Goal: Task Accomplishment & Management: Use online tool/utility

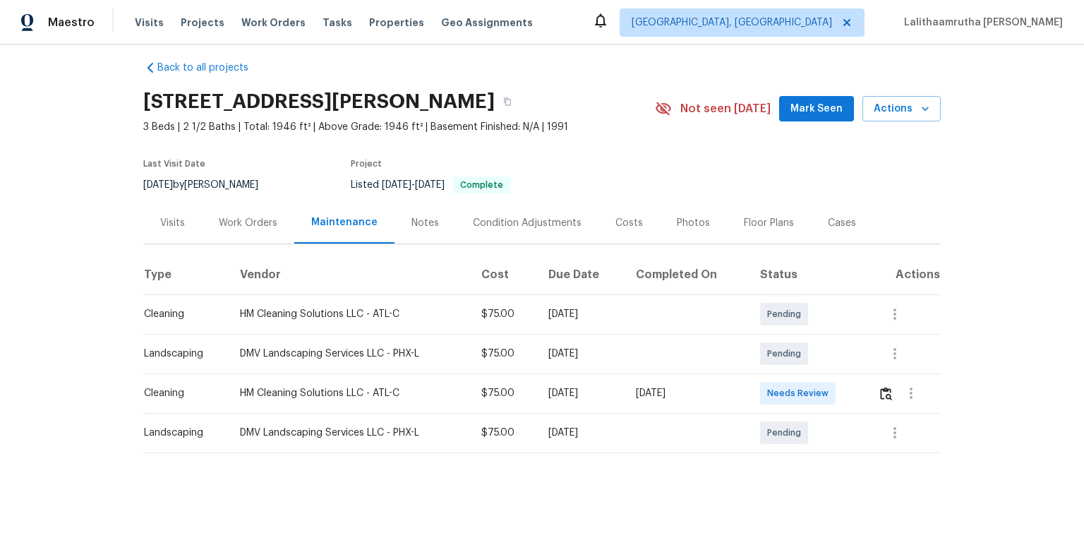
scroll to position [20, 0]
click at [771, 361] on img "button" at bounding box center [886, 393] width 12 height 13
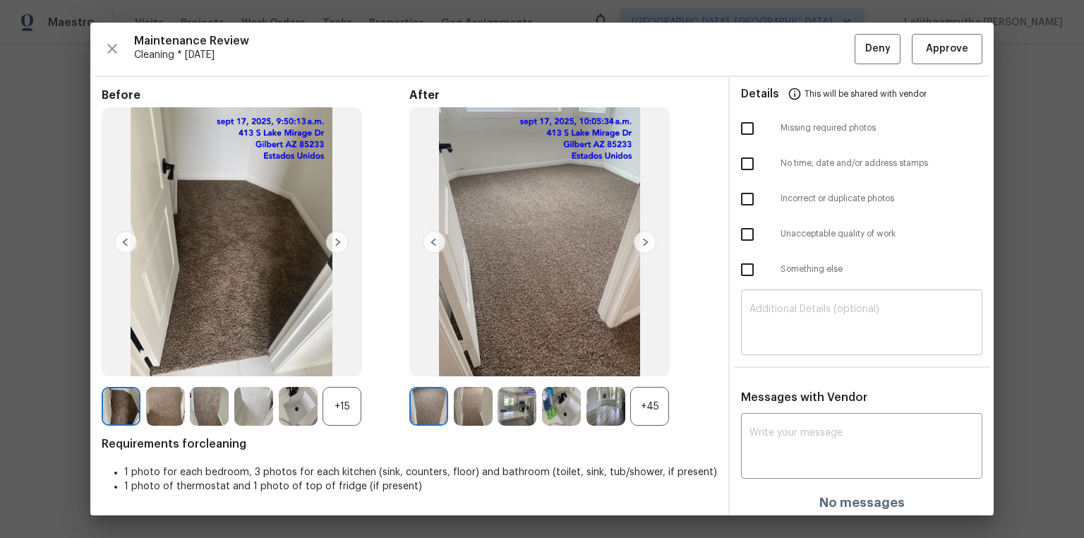
scroll to position [4, 0]
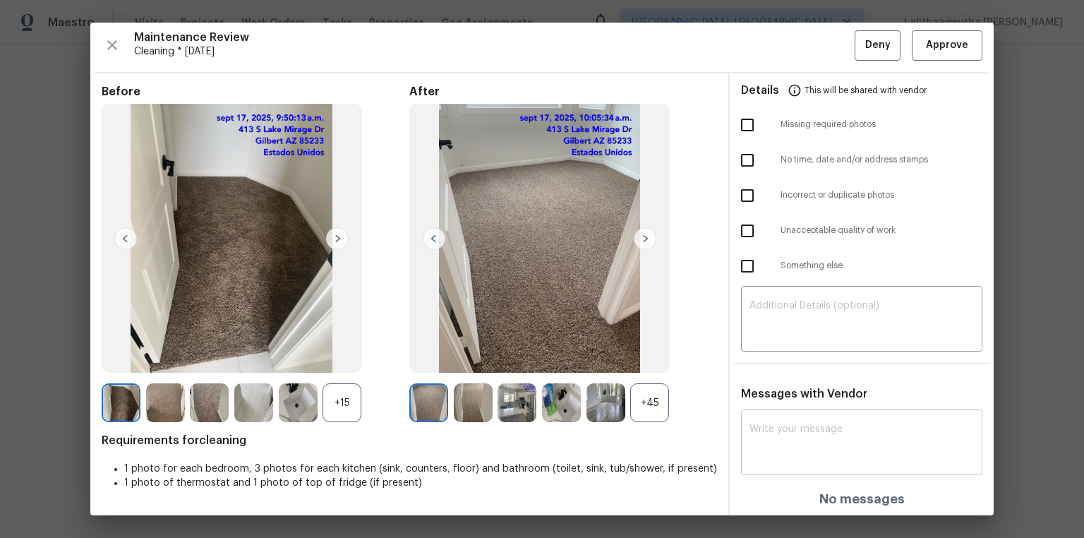
click at [771, 361] on textarea at bounding box center [862, 444] width 224 height 40
paste textarea "Maintenance Audit Team: Hello! Unfortunately, this cleaning visit completed on …"
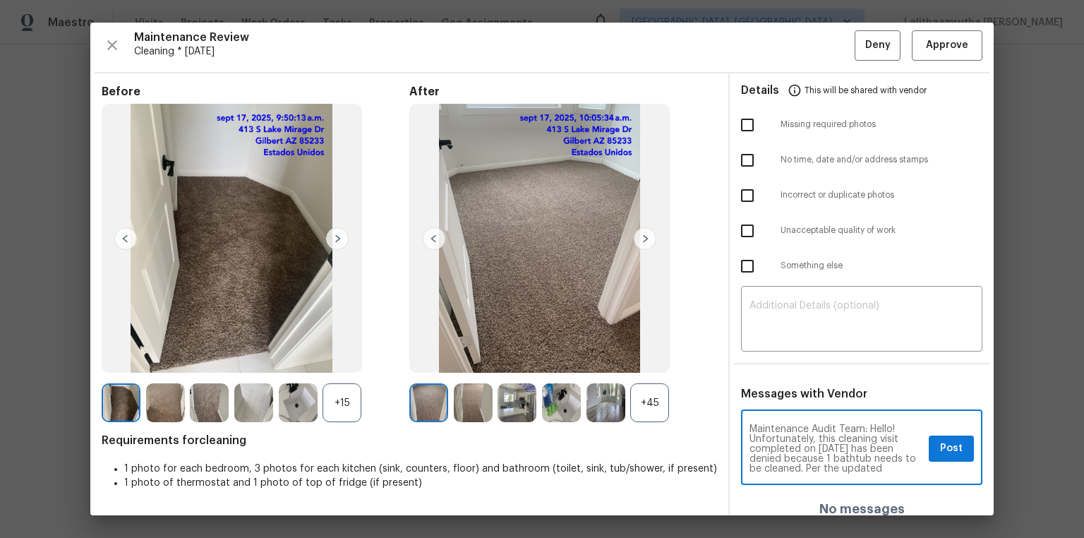
scroll to position [148, 0]
type textarea "Maintenance Audit Team: Hello! Unfortunately, this cleaning visit completed on …"
click at [766, 311] on textarea at bounding box center [862, 321] width 224 height 40
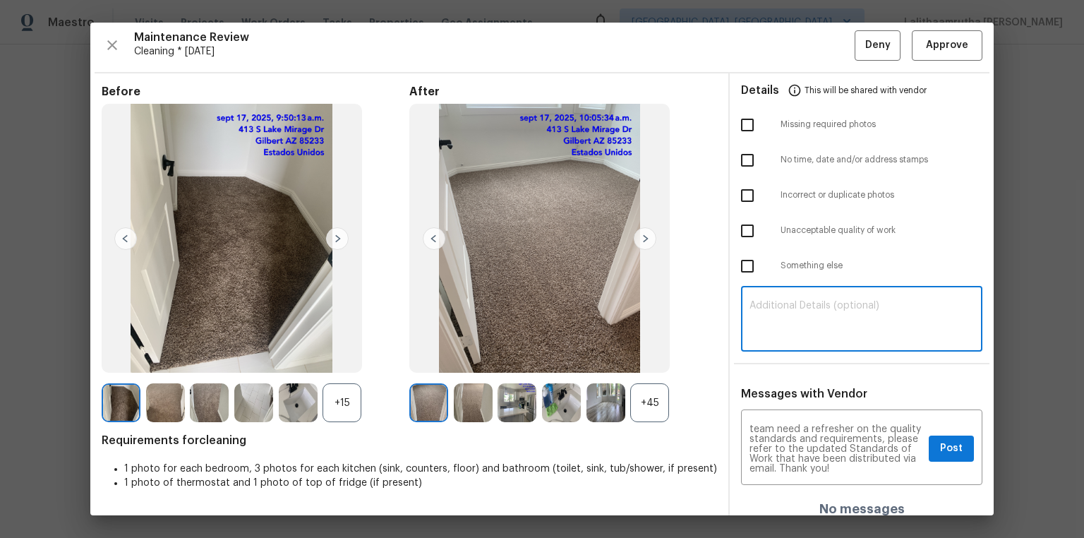
paste textarea "Maintenance Audit Team: Hello! Unfortunately, this cleaning visit completed on …"
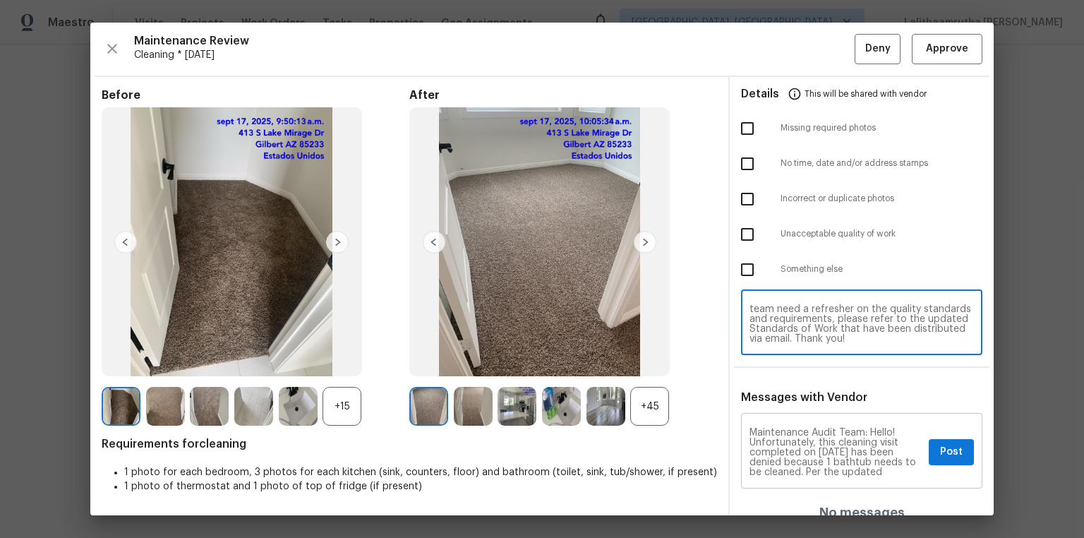
scroll to position [0, 0]
type textarea "Maintenance Audit Team: Hello! Unfortunately, this cleaning visit completed on …"
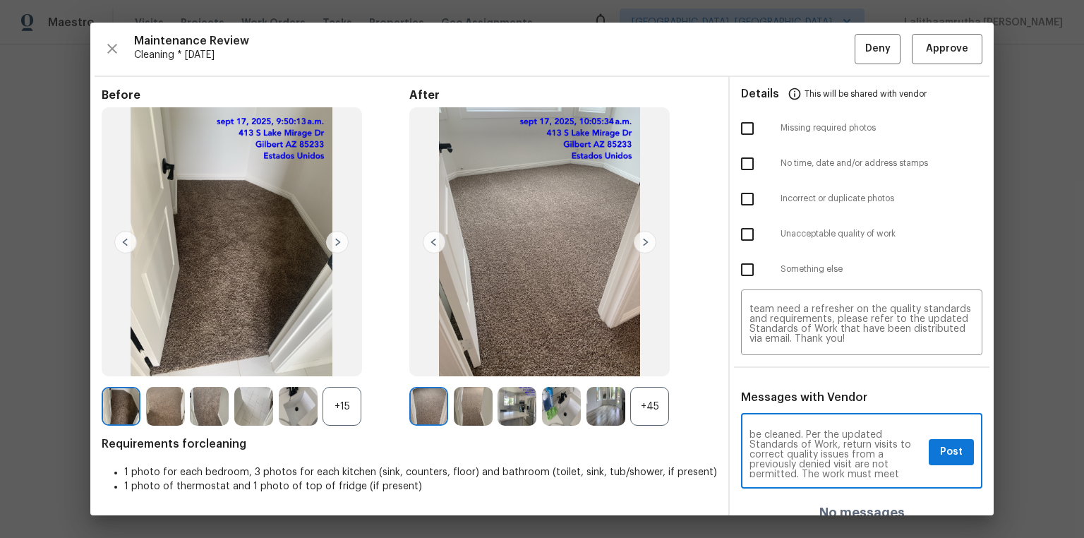
scroll to position [45, 0]
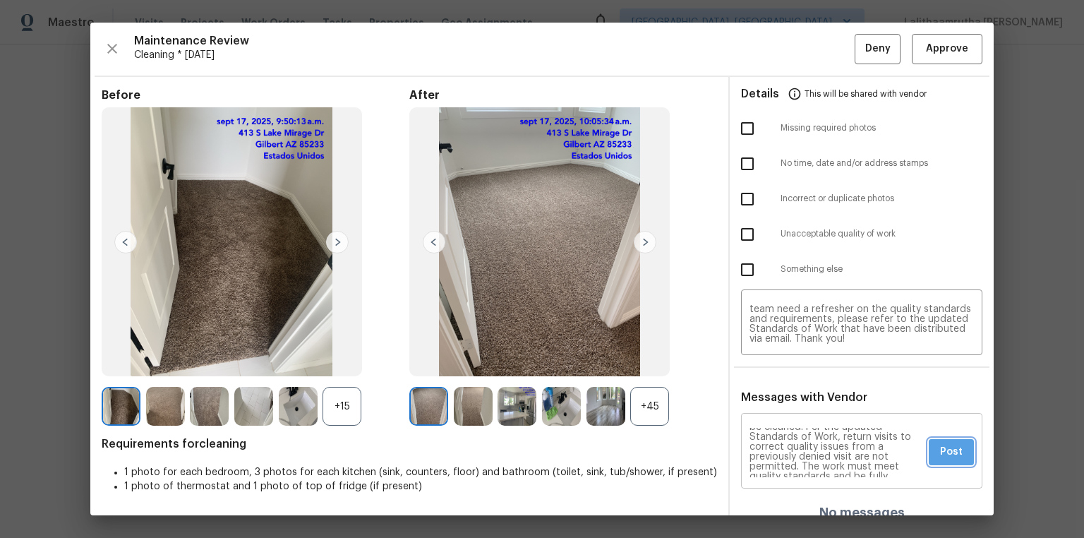
click at [771, 361] on span "Post" at bounding box center [951, 452] width 23 height 18
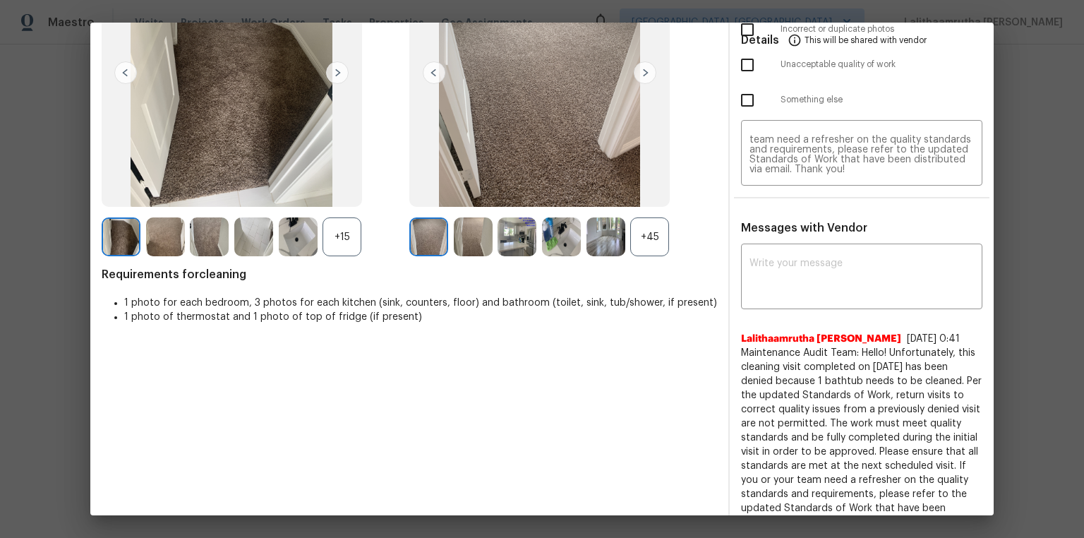
scroll to position [0, 0]
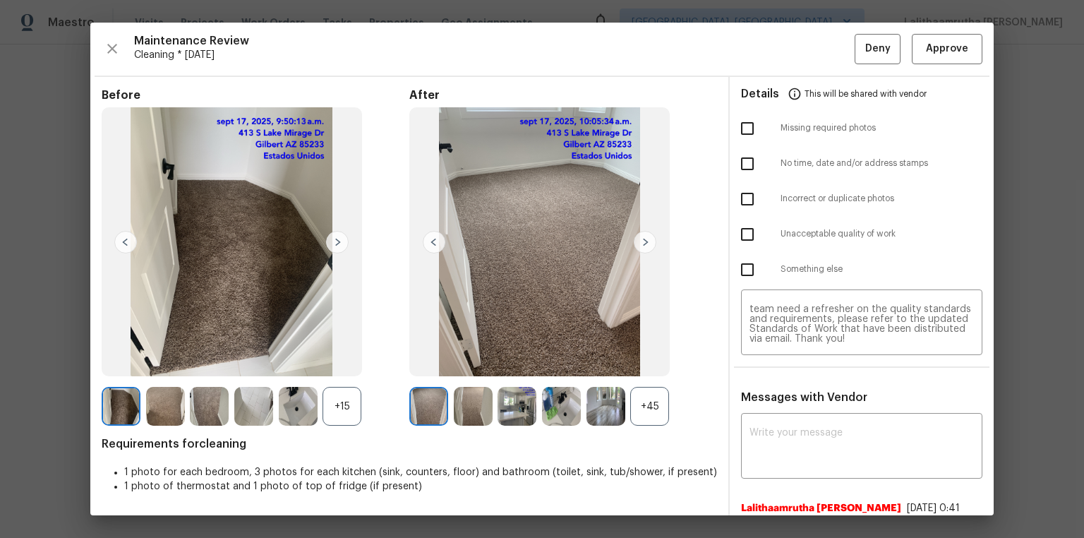
click at [743, 240] on input "checkbox" at bounding box center [748, 235] width 30 height 30
checkbox input "true"
click at [771, 54] on button "Deny" at bounding box center [878, 49] width 46 height 30
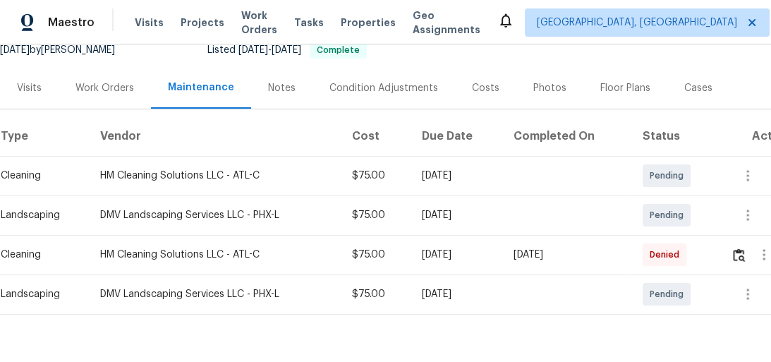
scroll to position [192, 0]
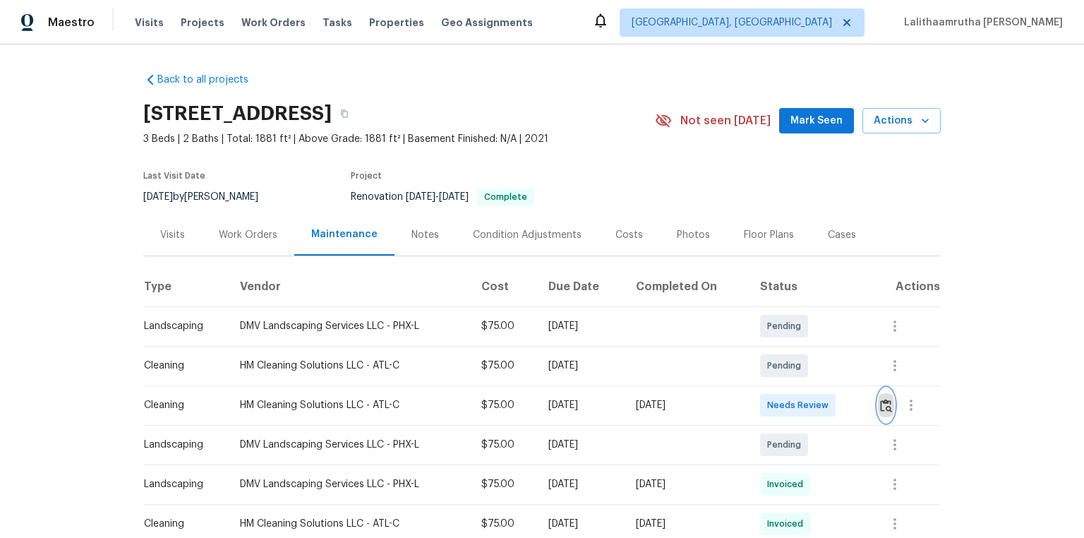
click at [771, 361] on img "button" at bounding box center [886, 405] width 12 height 13
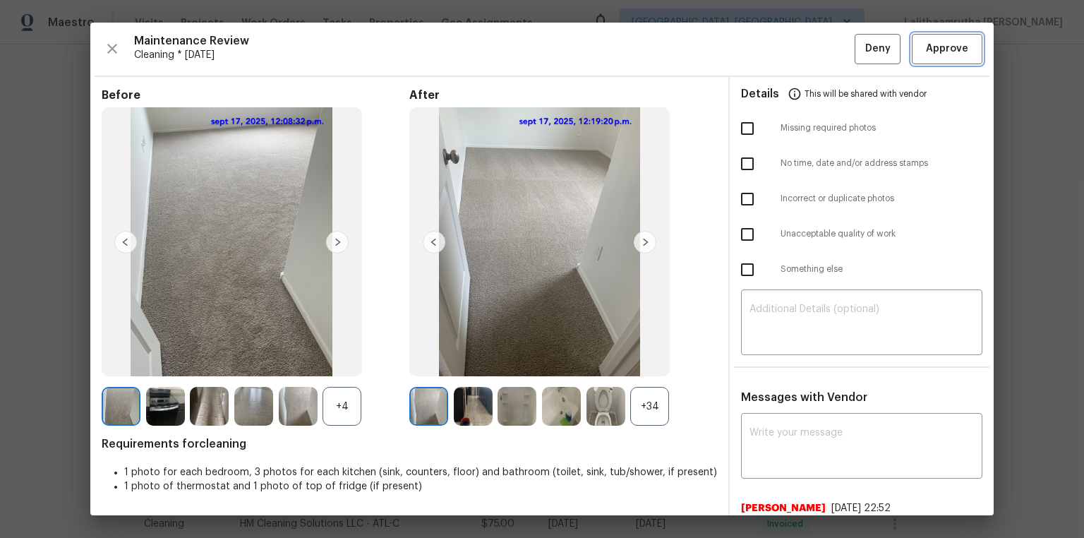
click at [771, 51] on span "Approve" at bounding box center [947, 49] width 42 height 18
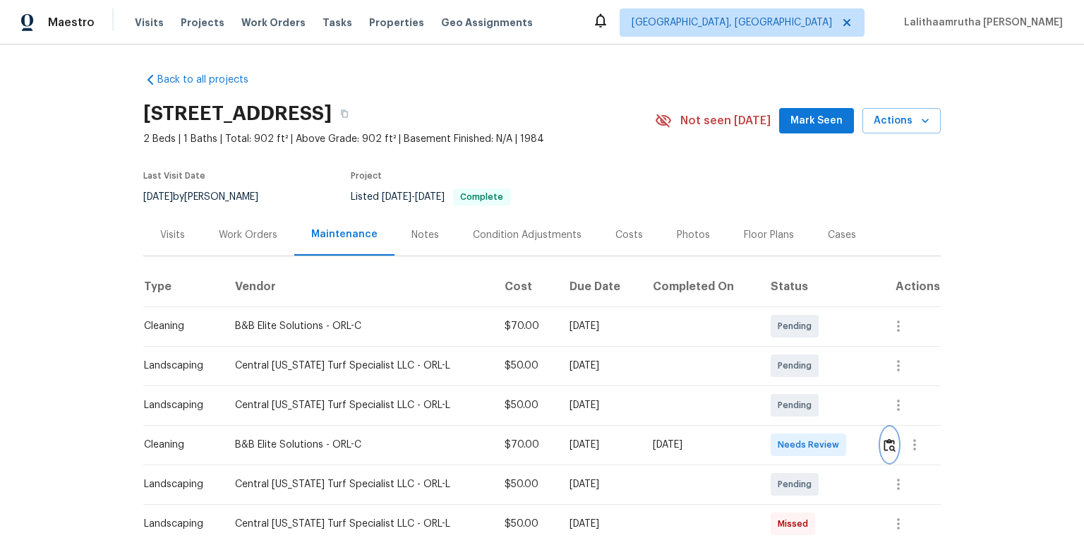
click at [771, 361] on img "button" at bounding box center [890, 444] width 12 height 13
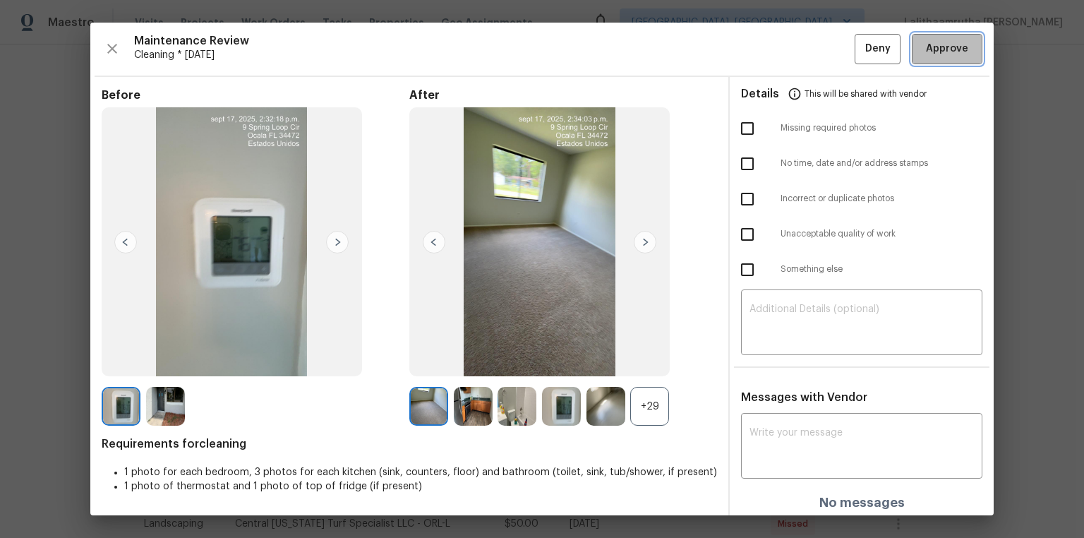
click at [771, 34] on button "Approve" at bounding box center [947, 49] width 71 height 30
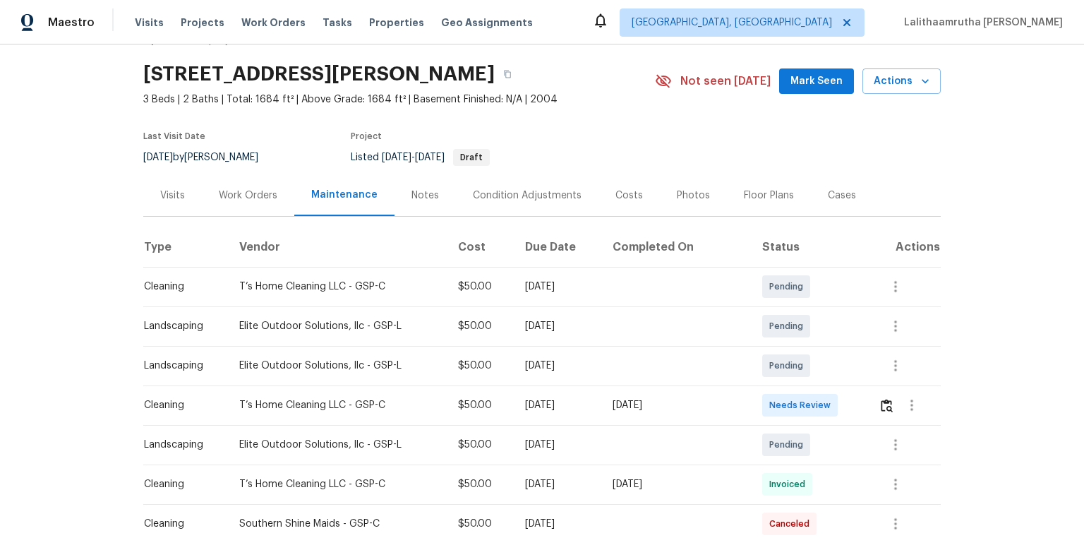
scroll to position [56, 0]
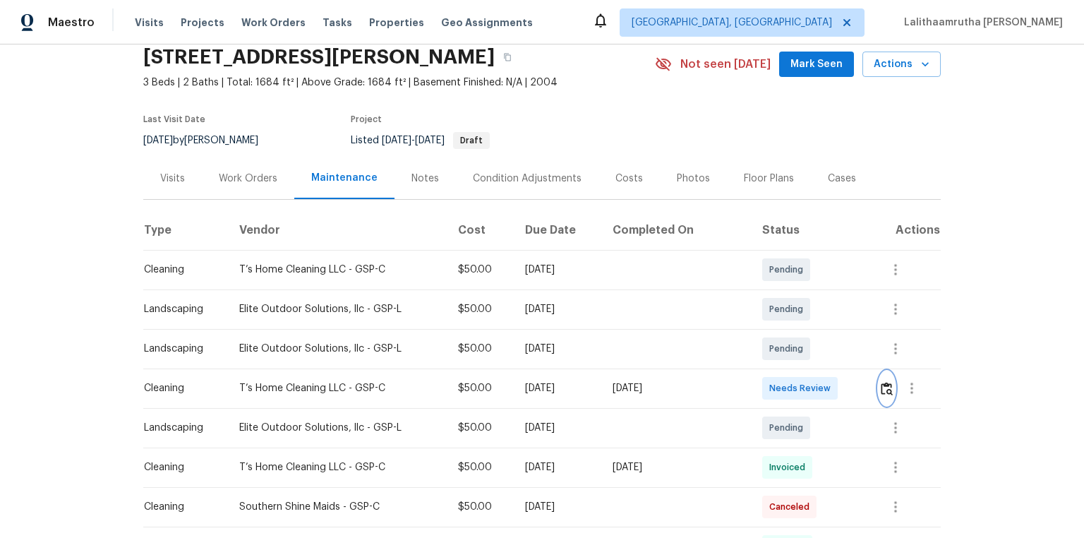
click at [771, 361] on img "button" at bounding box center [887, 388] width 12 height 13
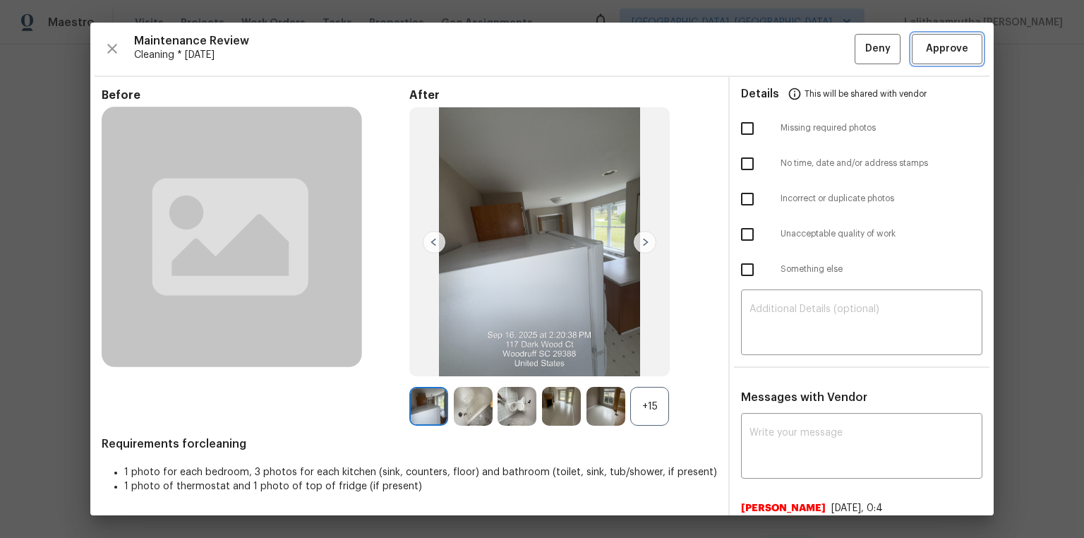
click at [771, 56] on span "Approve" at bounding box center [947, 49] width 42 height 18
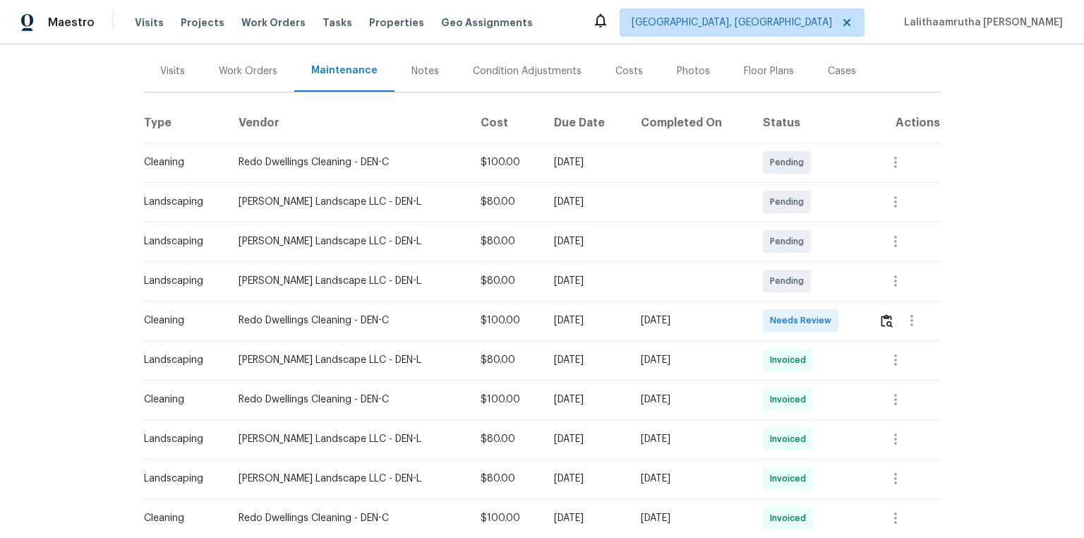
scroll to position [169, 0]
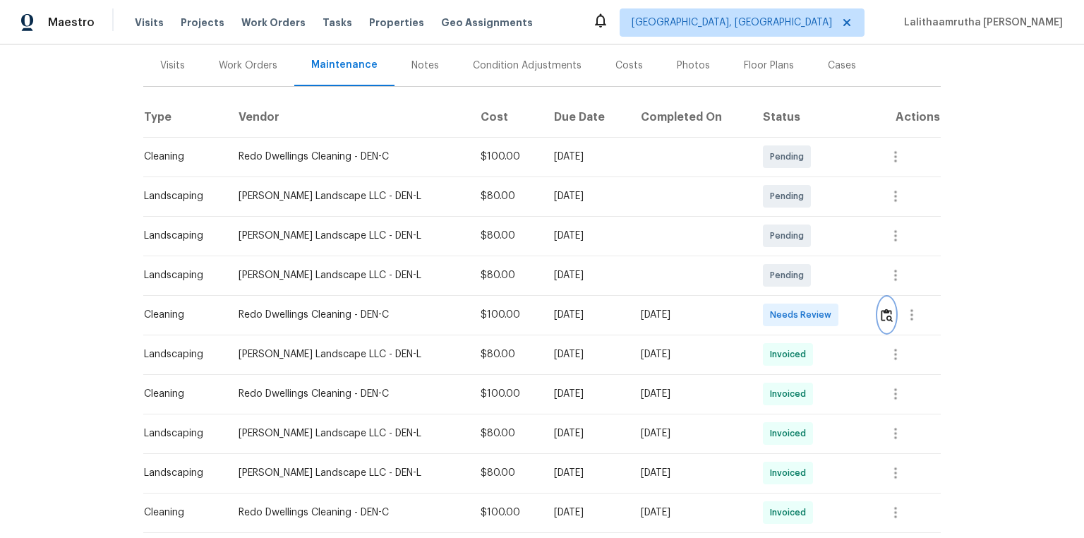
click at [771, 319] on img "button" at bounding box center [887, 314] width 12 height 13
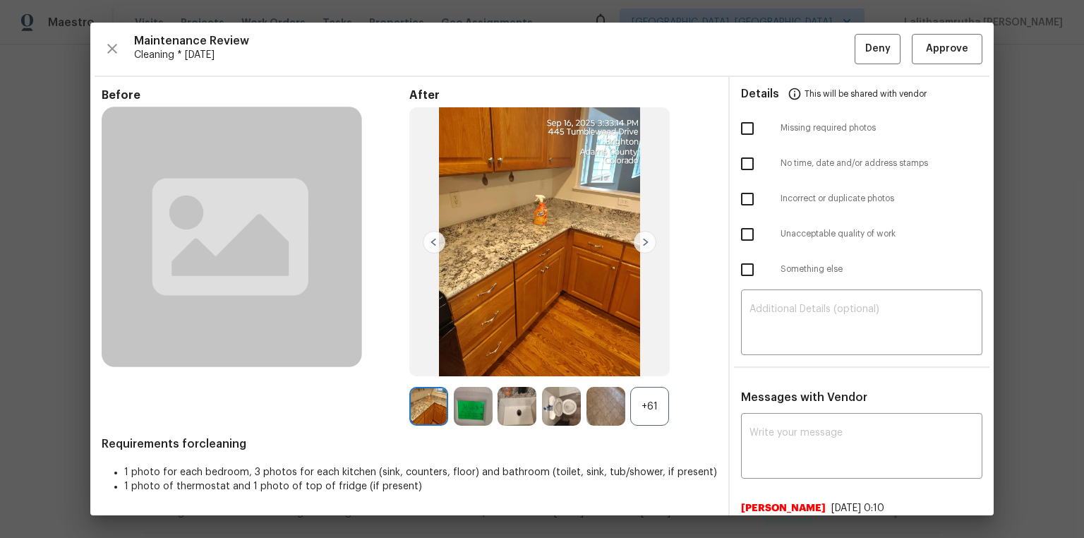
scroll to position [0, 0]
click at [771, 361] on textarea at bounding box center [862, 448] width 224 height 40
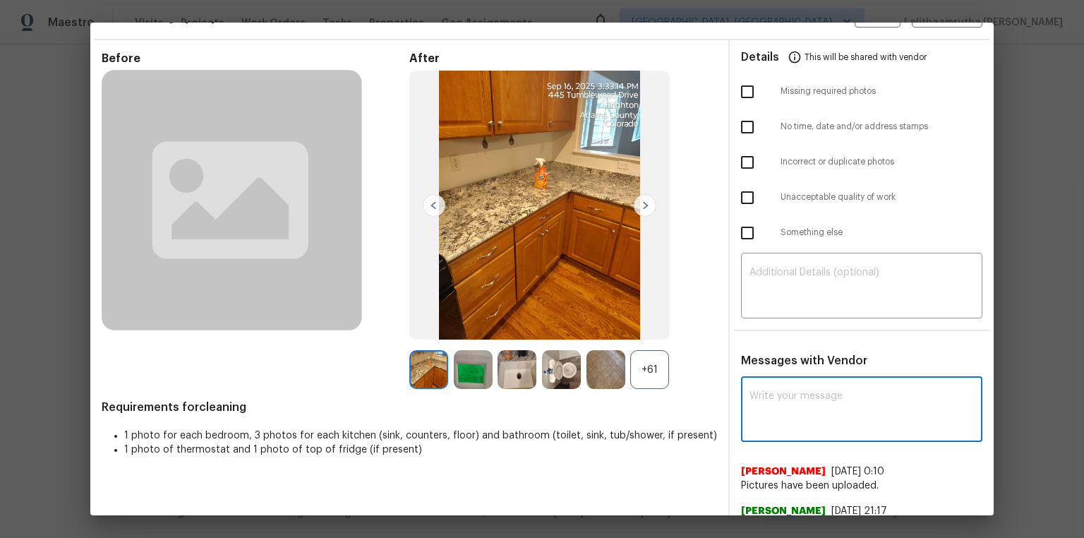
scroll to position [56, 0]
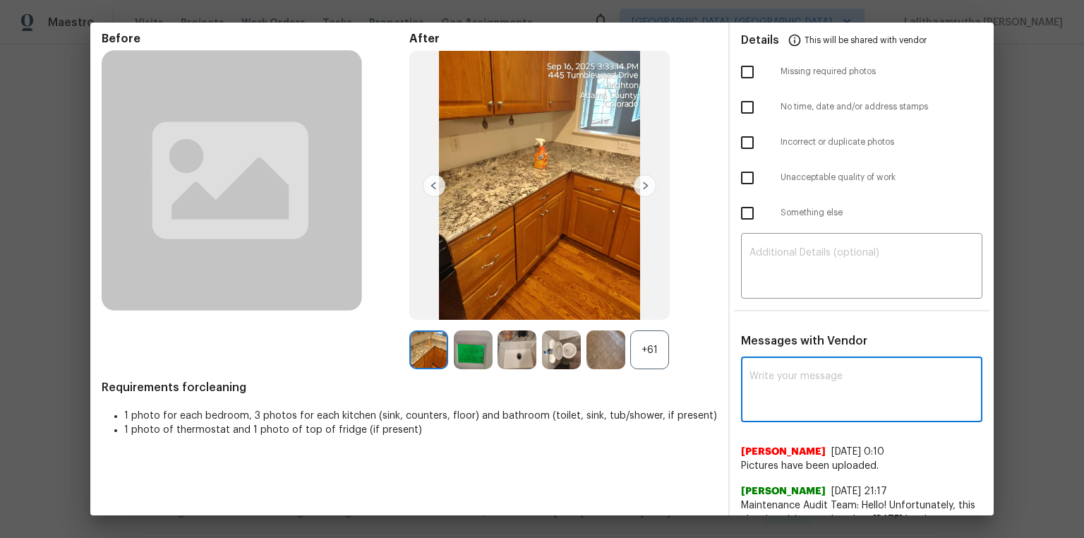
click at [771, 361] on div "x ​" at bounding box center [861, 391] width 241 height 62
click at [771, 361] on textarea at bounding box center [862, 391] width 224 height 40
paste textarea "Maintenance Audit Team: Hello! Unfortunately, this cleaning visit completed on …"
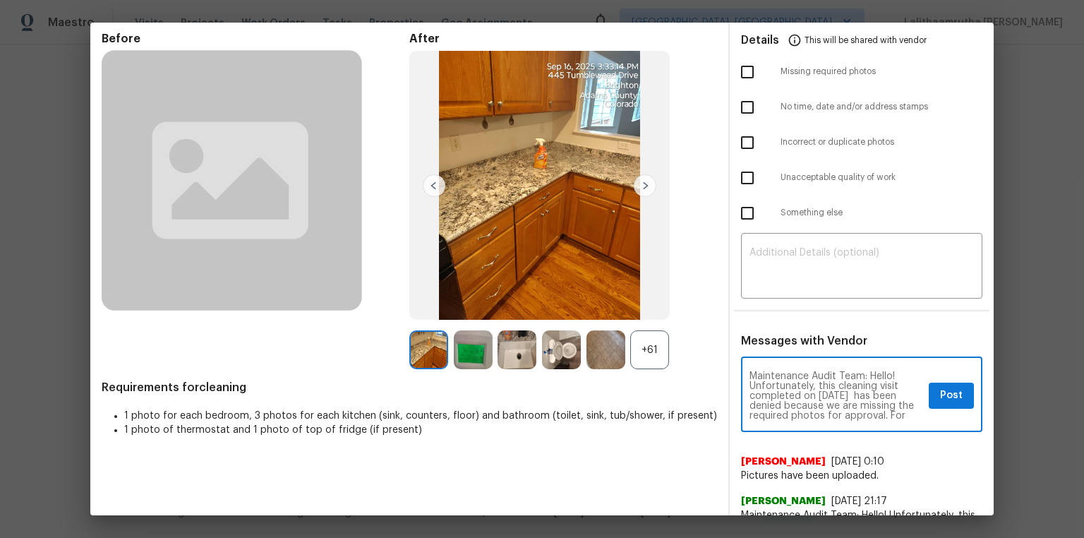
scroll to position [167, 0]
type textarea "Maintenance Audit Team: Hello! Unfortunately, this cleaning visit completed on …"
click at [771, 284] on textarea at bounding box center [862, 268] width 224 height 40
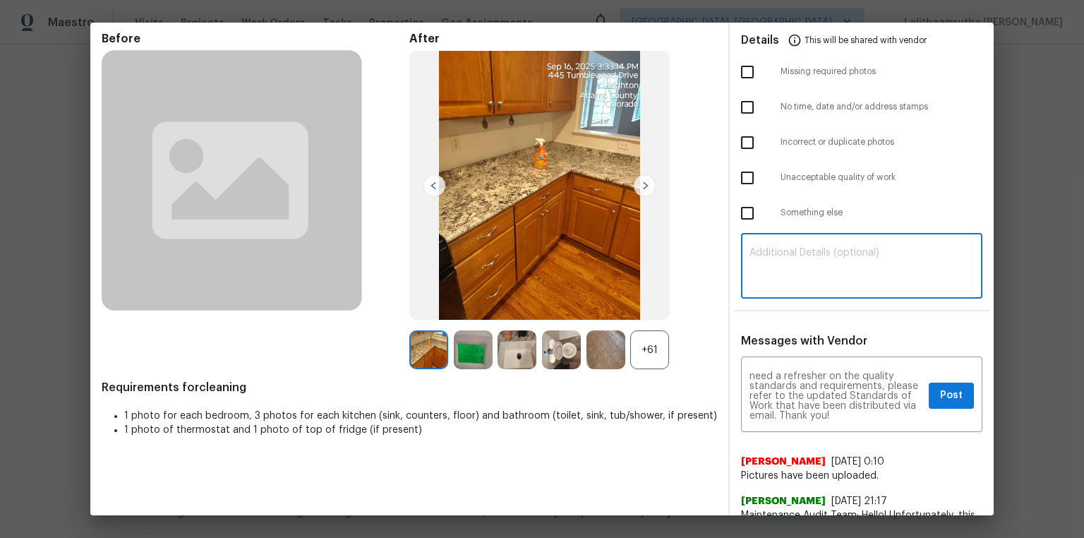
paste textarea "Maintenance Audit Team: Hello! Unfortunately, this cleaning visit completed on …"
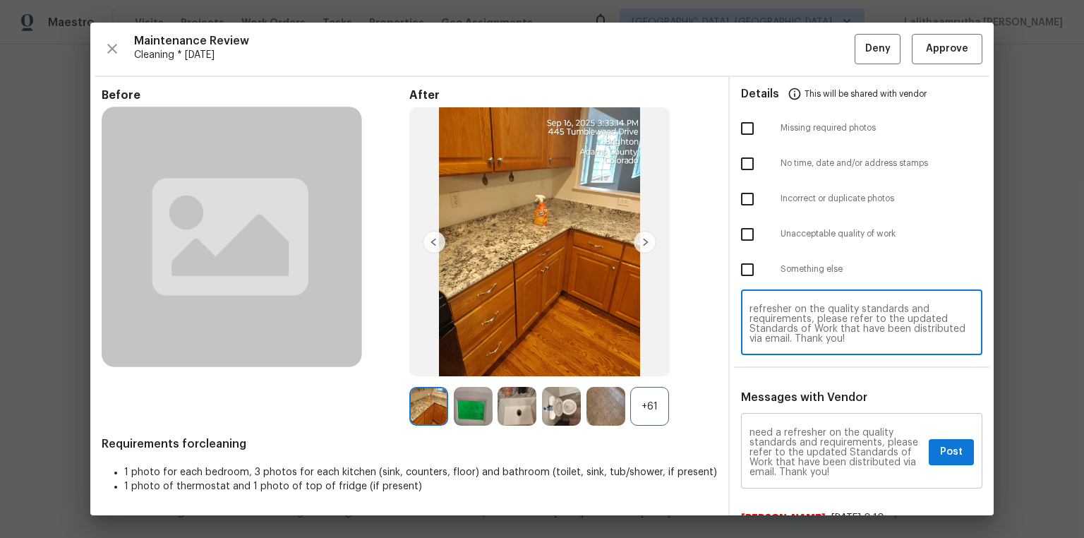
scroll to position [0, 0]
type textarea "Maintenance Audit Team: Hello! Unfortunately, this cleaning visit completed on …"
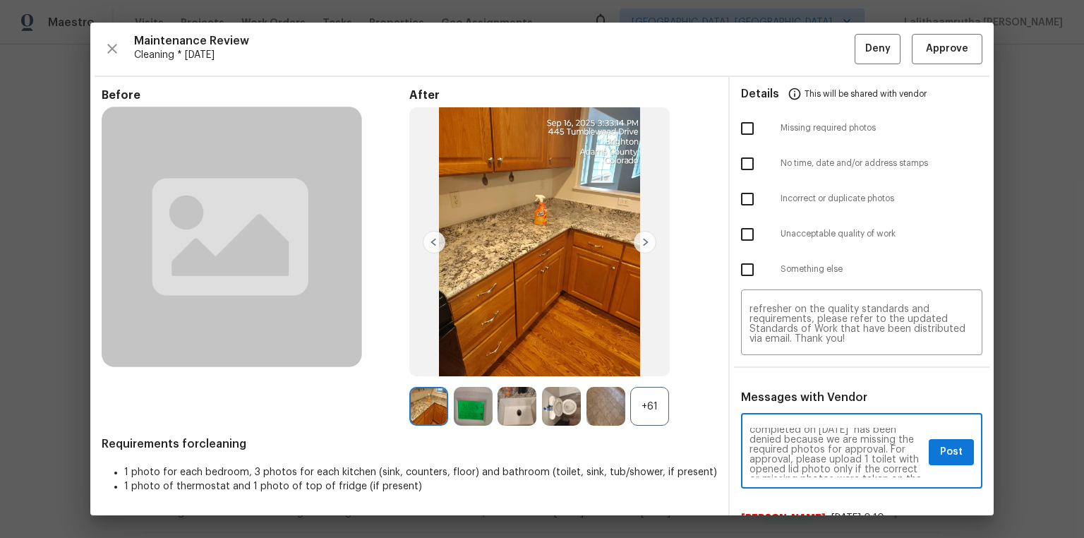
scroll to position [45, 0]
click at [771, 361] on button "Post" at bounding box center [951, 452] width 45 height 26
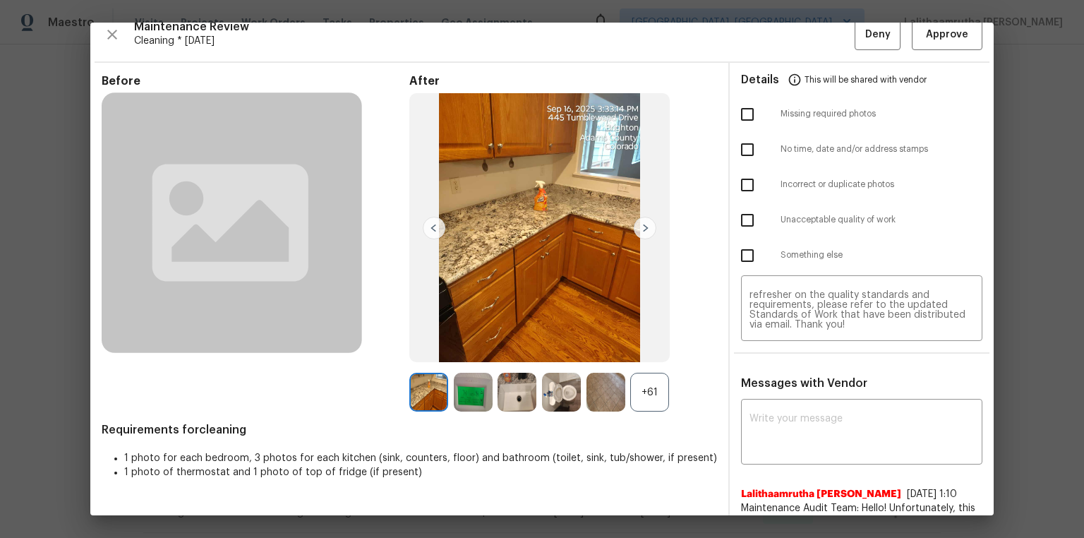
scroll to position [0, 0]
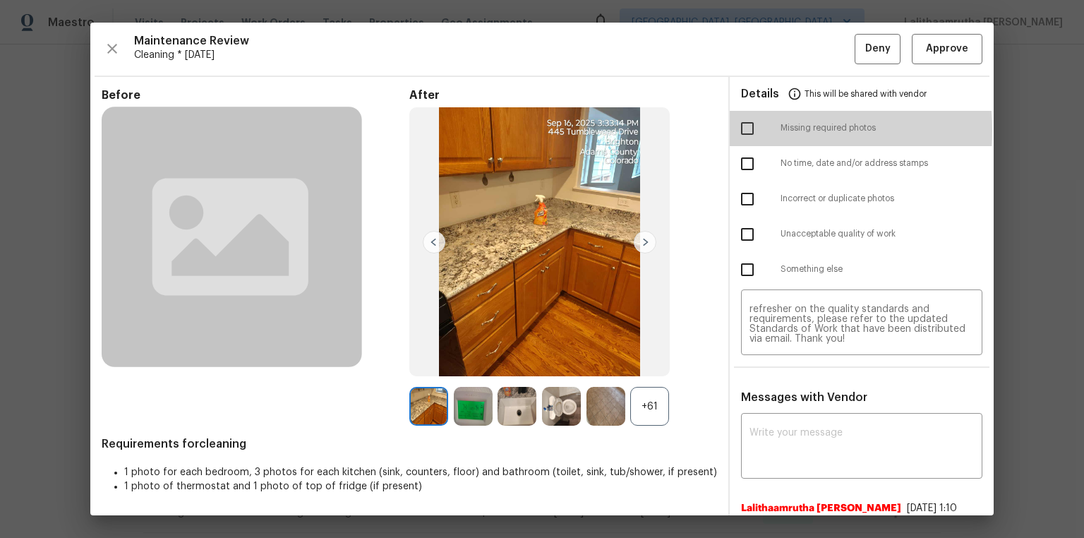
click at [742, 130] on input "checkbox" at bounding box center [748, 129] width 30 height 30
checkbox input "true"
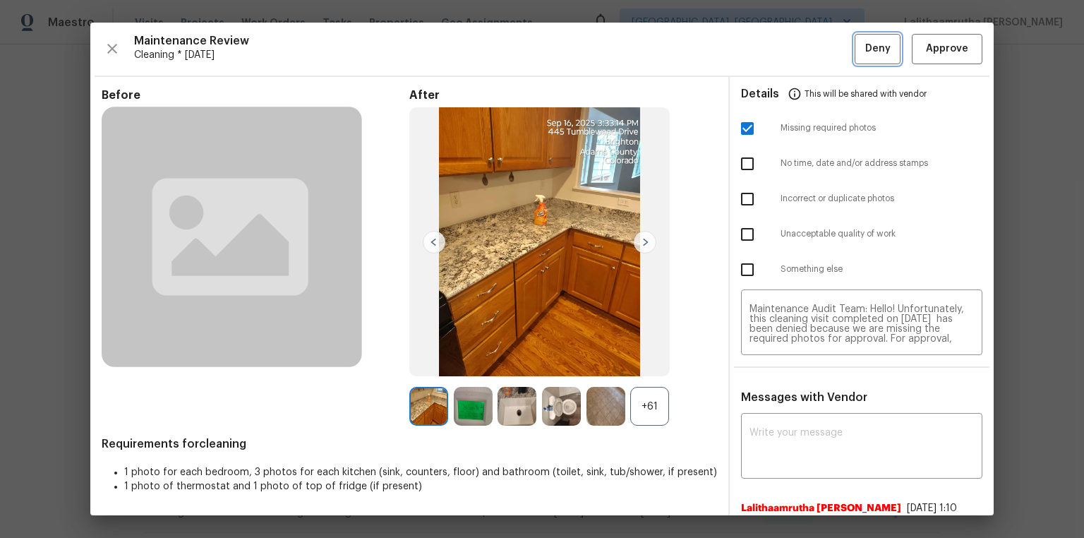
click at [771, 42] on span "Deny" at bounding box center [877, 49] width 25 height 18
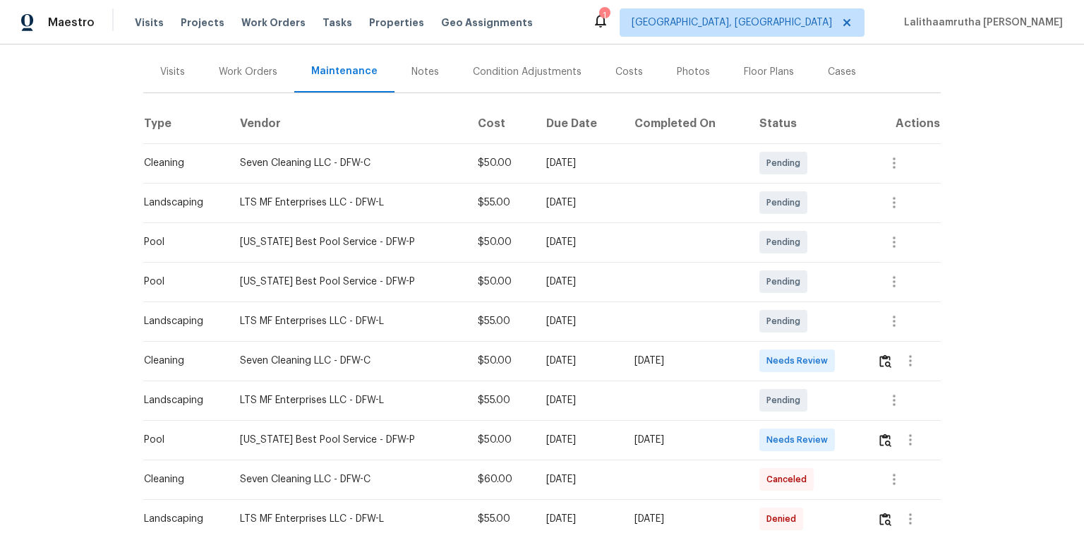
scroll to position [169, 0]
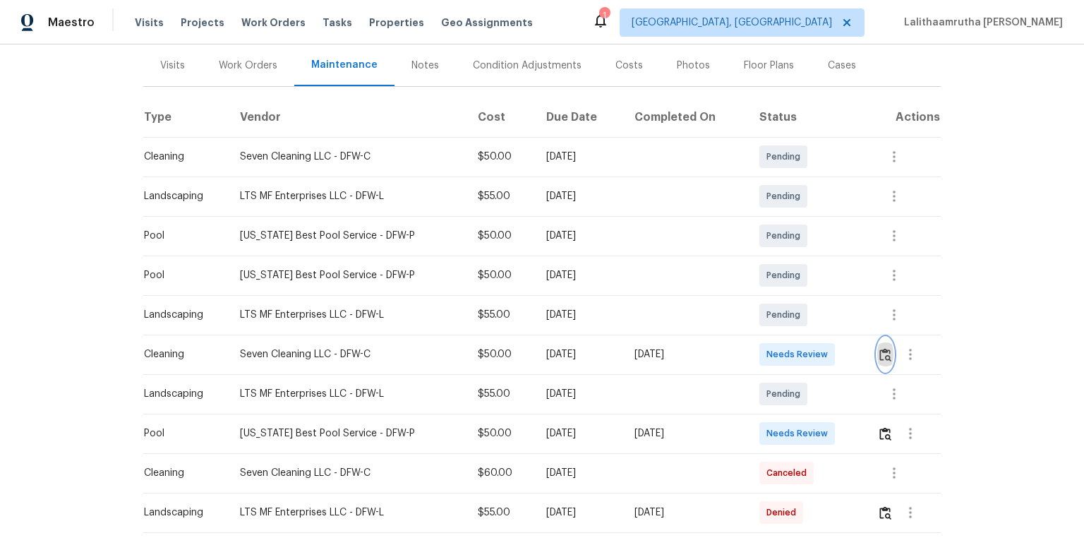
click at [771, 353] on img "button" at bounding box center [885, 354] width 12 height 13
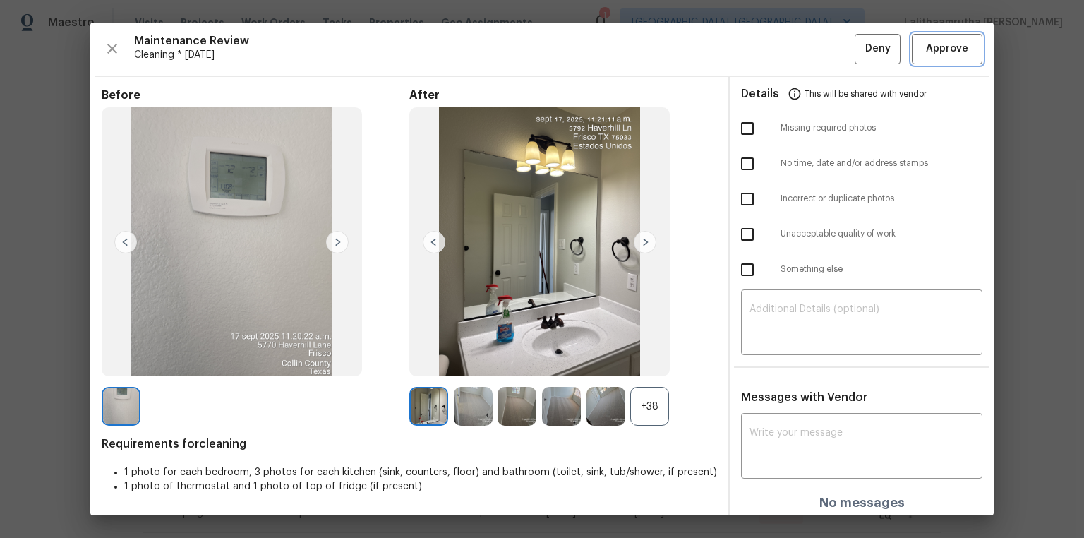
click at [771, 51] on span "Approve" at bounding box center [947, 49] width 42 height 18
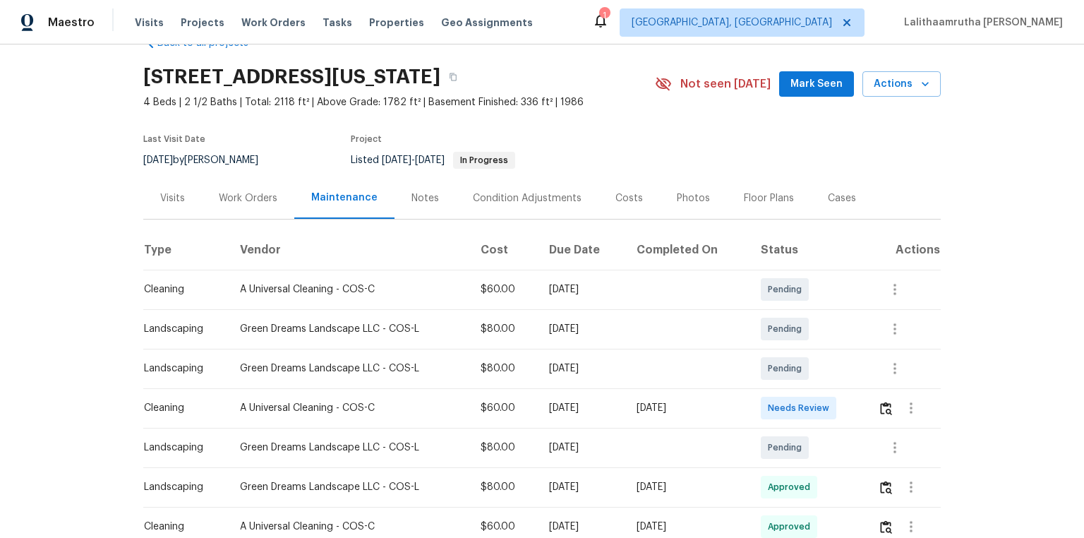
scroll to position [56, 0]
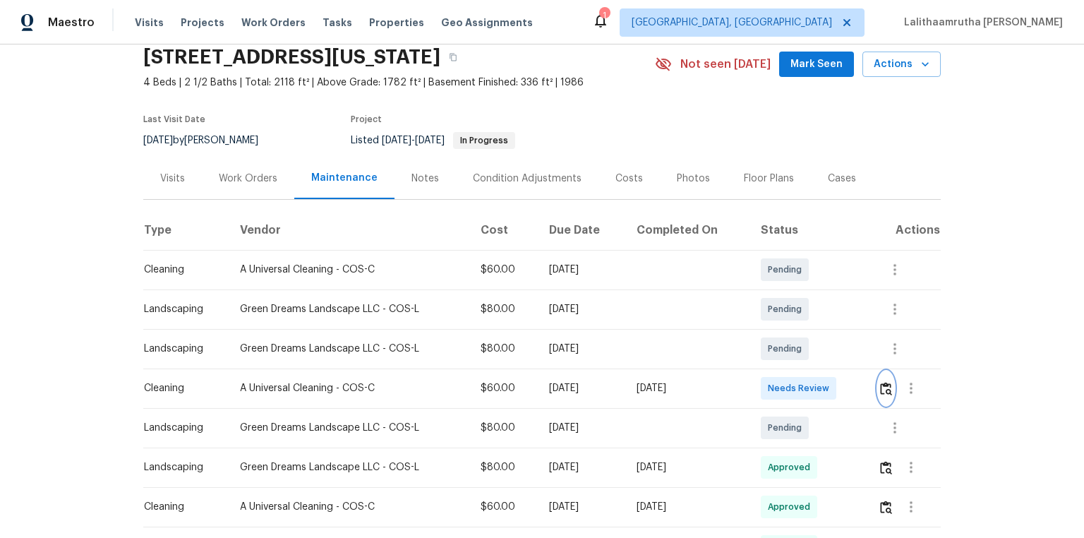
click at [771, 361] on button "button" at bounding box center [886, 388] width 16 height 34
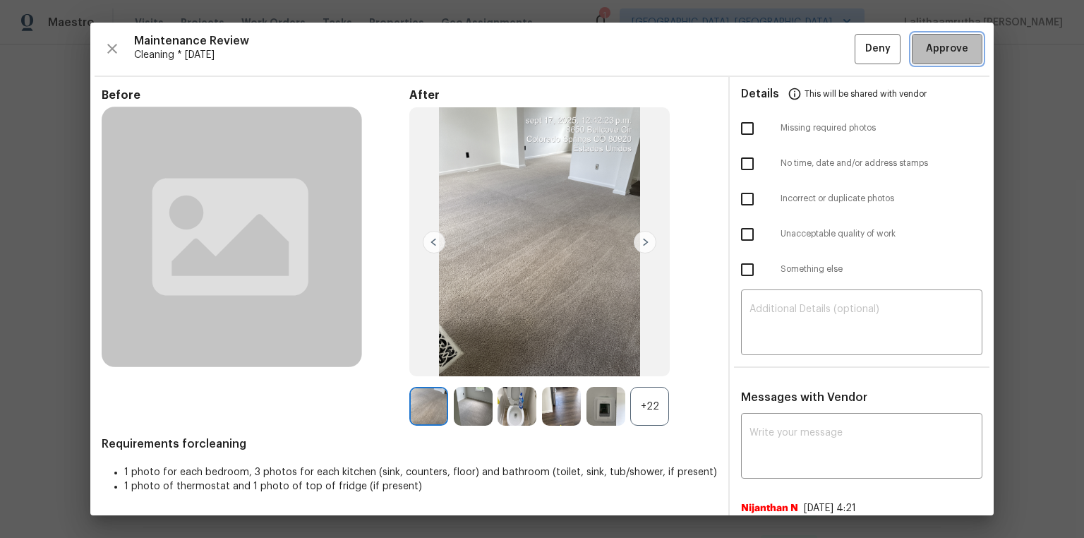
click at [771, 43] on span "Approve" at bounding box center [947, 49] width 42 height 18
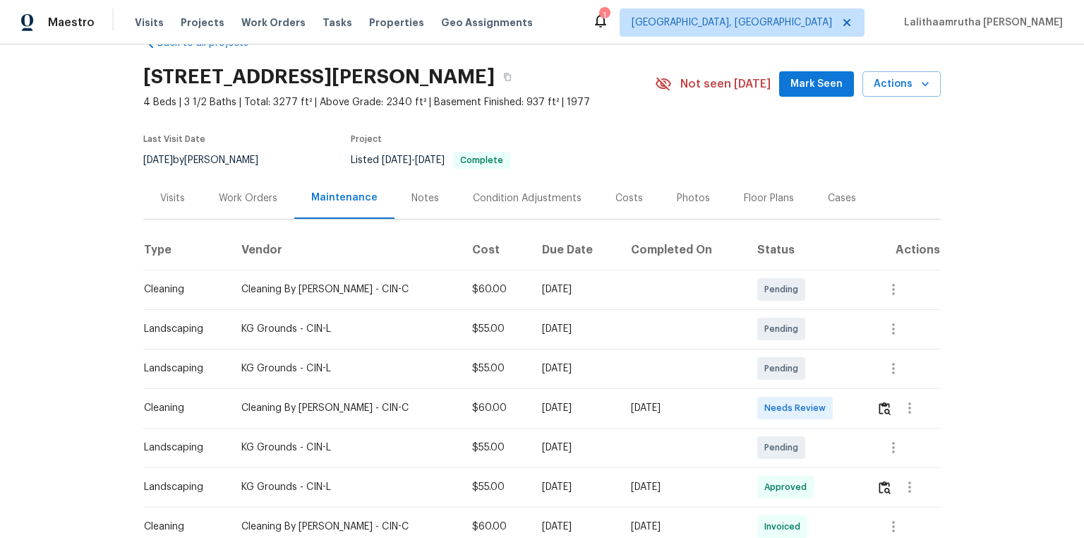
scroll to position [56, 0]
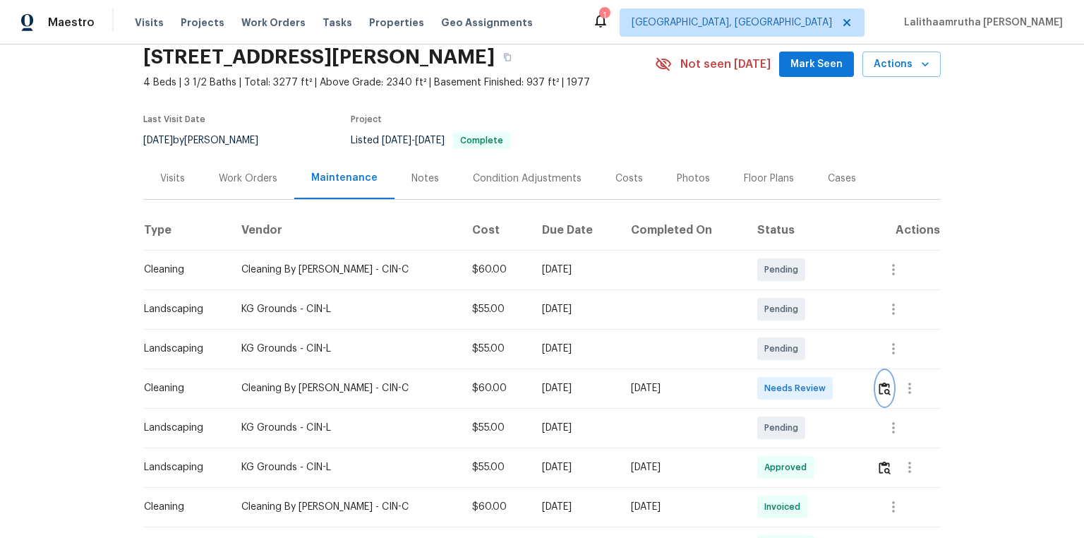
click at [771, 361] on img "button" at bounding box center [885, 388] width 12 height 13
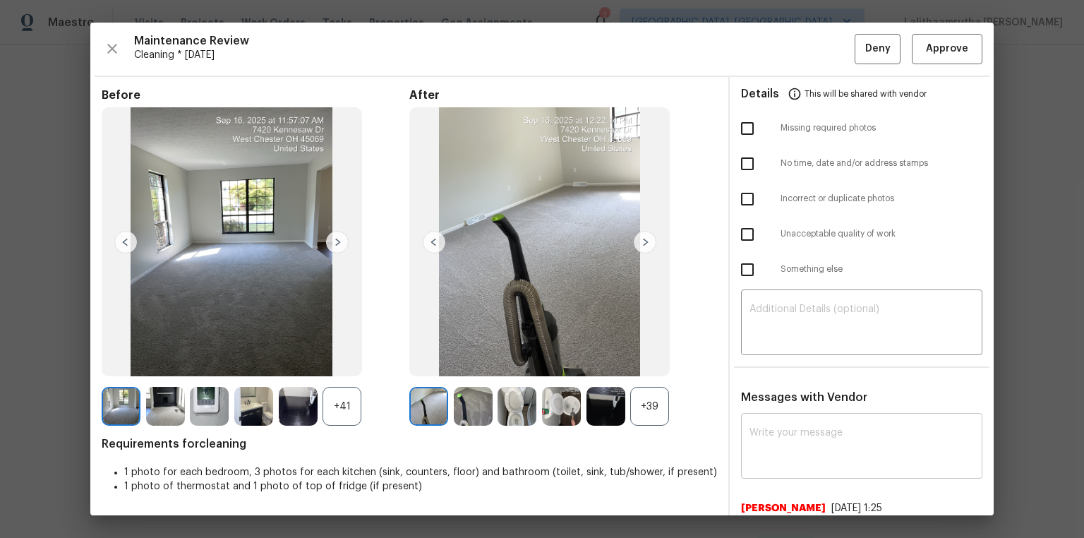
click at [771, 361] on div "x ​" at bounding box center [861, 447] width 241 height 62
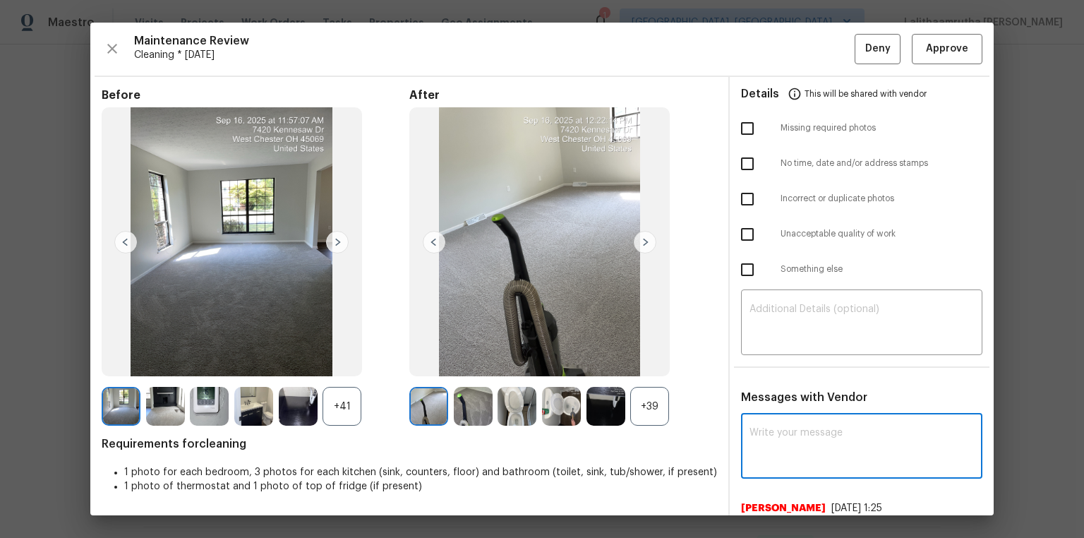
paste textarea "Maintenance Audit Team: Hello! After further review, the visit([DATE]) has been…"
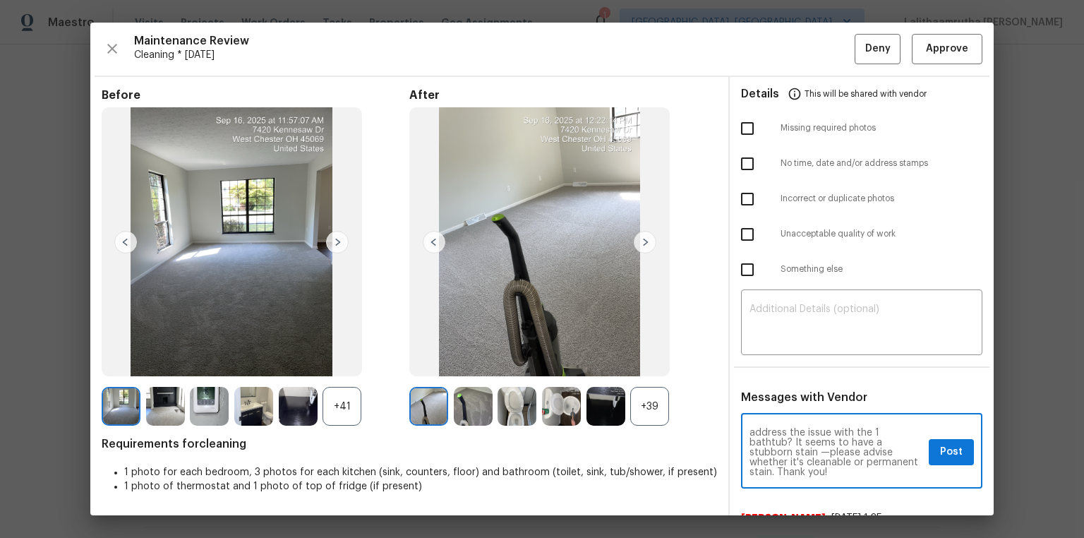
scroll to position [0, 0]
click at [771, 361] on textarea "Maintenance Audit Team: Hello! After further review, the visit(08/06/2025) has …" at bounding box center [837, 452] width 174 height 49
click at [771, 361] on textarea "Maintenance Audit Team: Hello! After further review, the visit(09/17/2025) has …" at bounding box center [837, 452] width 174 height 49
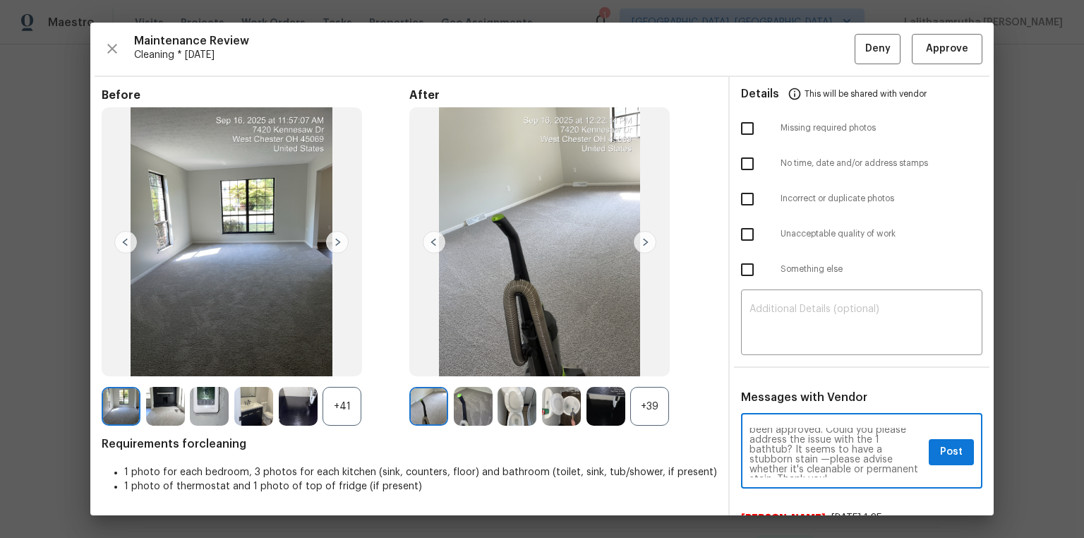
click at [771, 361] on textarea "Maintenance Audit Team: Hello! After further review, the visit(09/17/2025) has …" at bounding box center [837, 452] width 174 height 49
type textarea "Maintenance Audit Team: Hello! After further review, the visit(09/17/2025) has …"
click at [771, 361] on div "Maintenance Audit Team: Hello! After further review, the visit(09/17/2025) has …" at bounding box center [861, 452] width 241 height 72
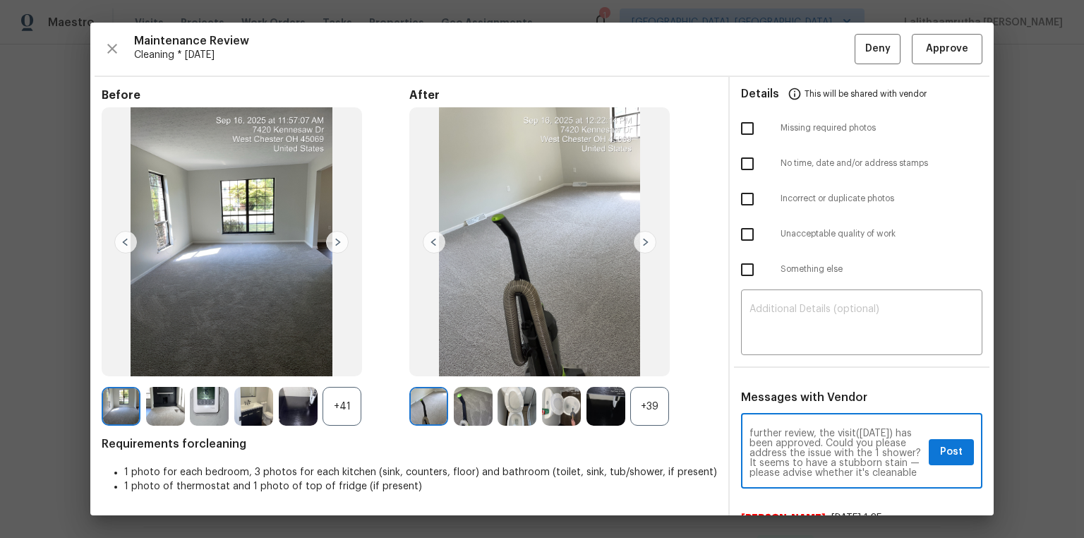
scroll to position [32, 0]
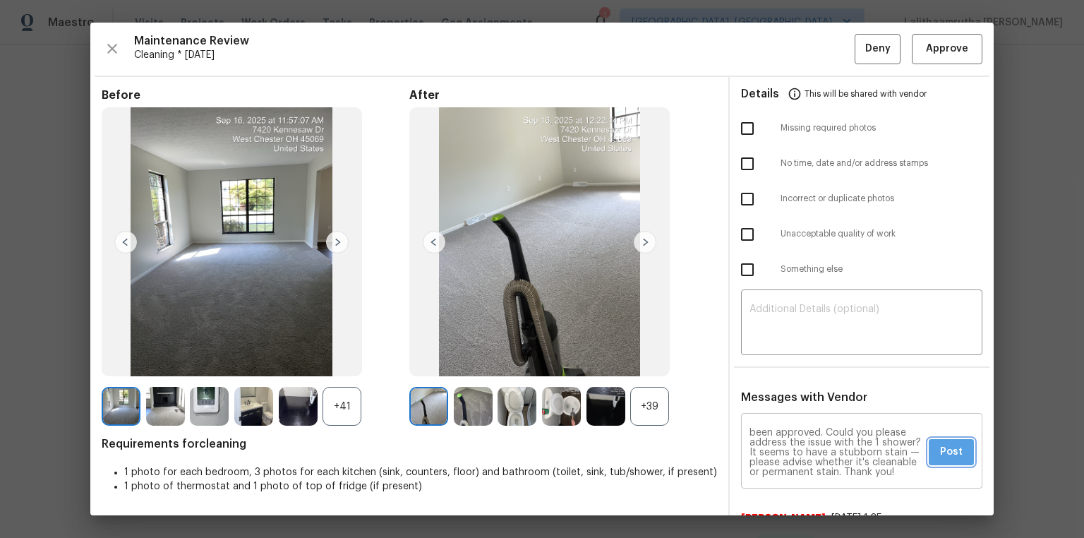
click at [771, 361] on button "Post" at bounding box center [951, 452] width 45 height 26
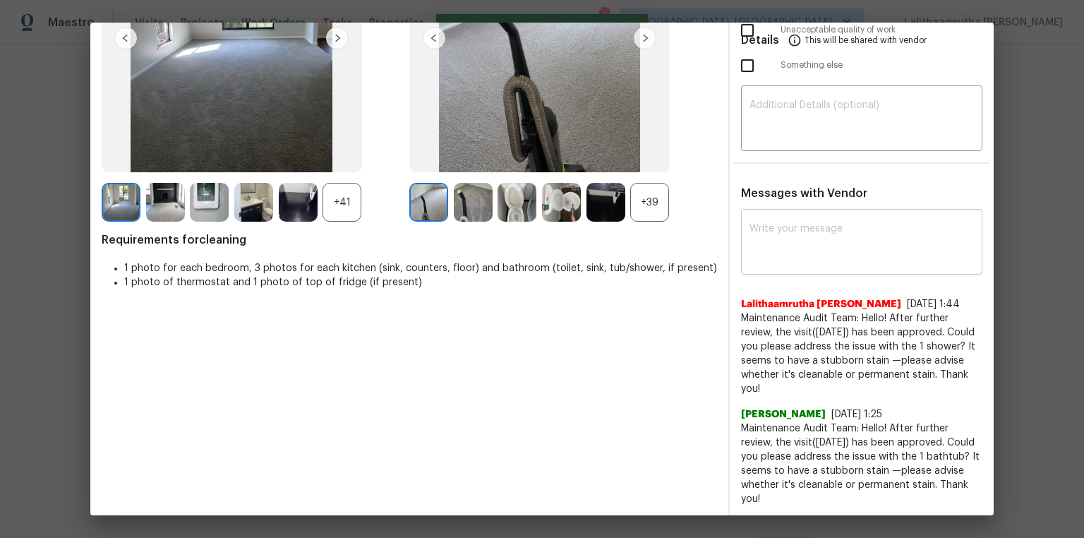
scroll to position [0, 0]
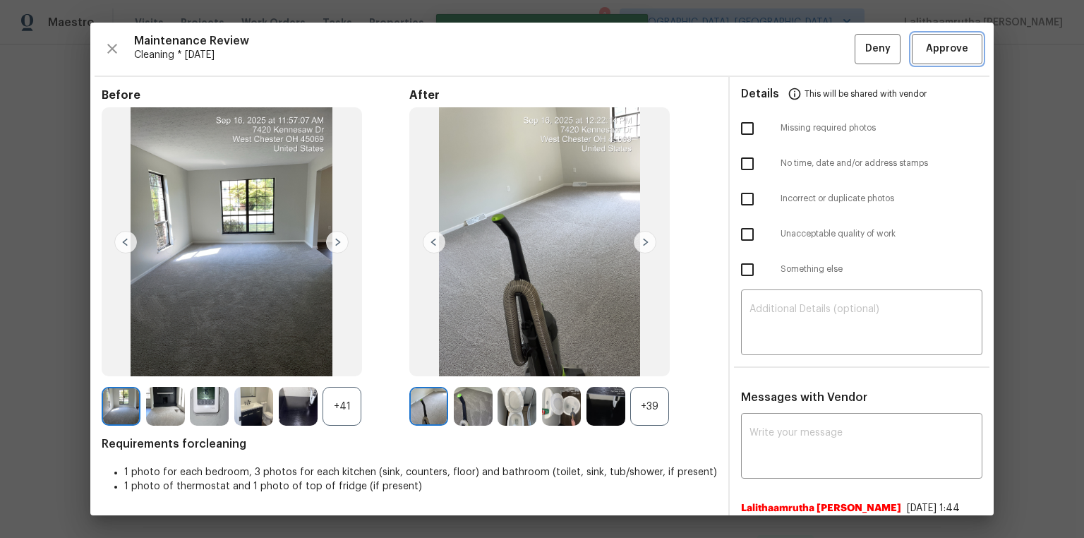
drag, startPoint x: 925, startPoint y: 42, endPoint x: 954, endPoint y: 32, distance: 31.0
click at [771, 42] on span "Approve" at bounding box center [947, 49] width 42 height 18
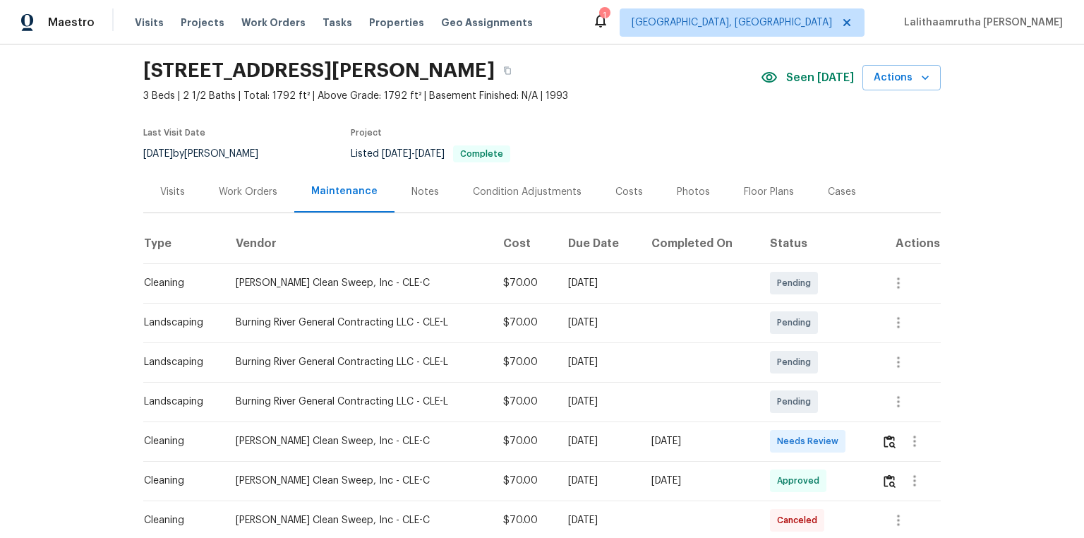
scroll to position [56, 0]
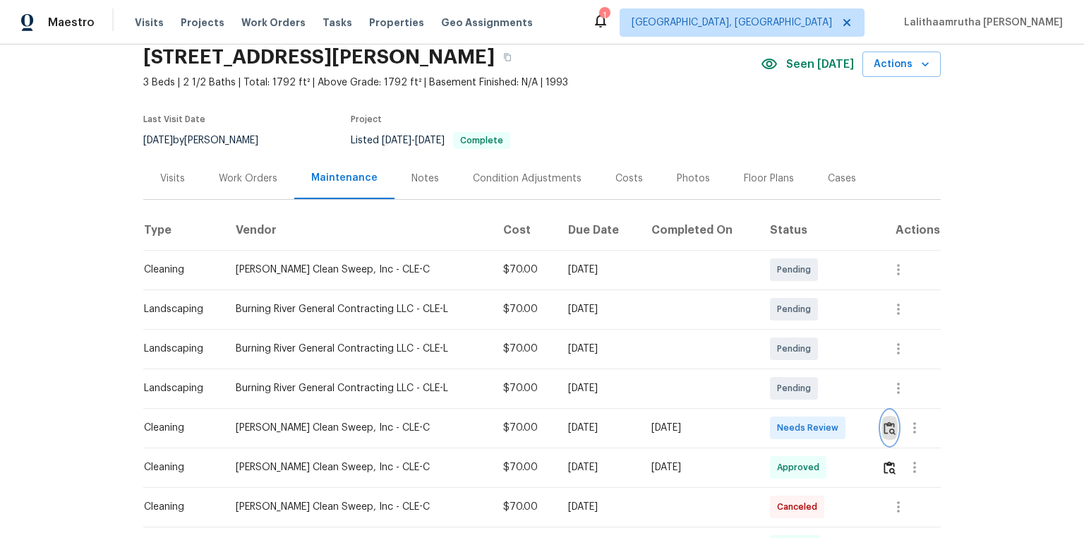
click at [771, 361] on button "button" at bounding box center [890, 428] width 16 height 34
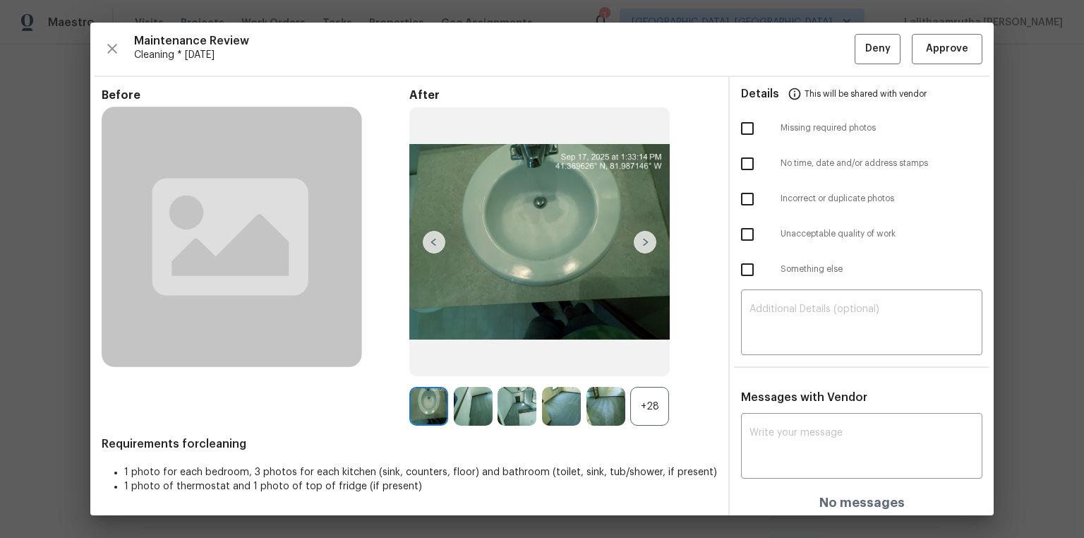
click at [771, 33] on div "Maintenance Review Cleaning * [DATE] Deny Approve Before After +28 Requirements…" at bounding box center [541, 269] width 903 height 493
click at [771, 48] on span "Approve" at bounding box center [947, 49] width 42 height 18
